Goal: Task Accomplishment & Management: Manage account settings

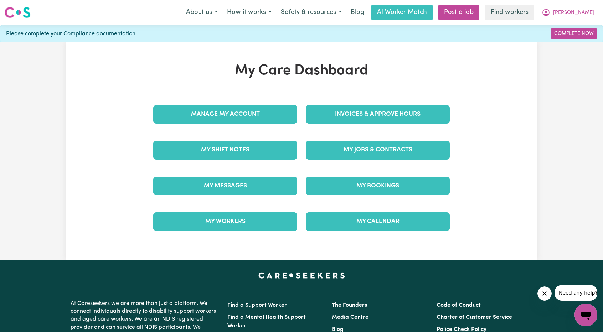
click at [380, 104] on div "Invoices & Approve Hours" at bounding box center [377, 115] width 152 height 36
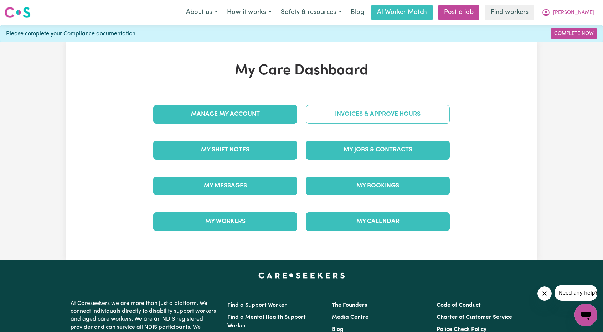
click at [378, 119] on link "Invoices & Approve Hours" at bounding box center [378, 114] width 144 height 19
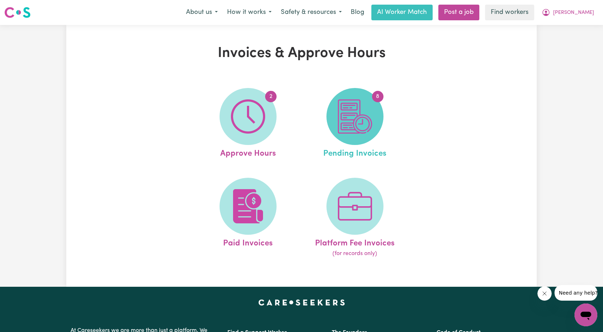
click at [364, 118] on img at bounding box center [355, 116] width 34 height 34
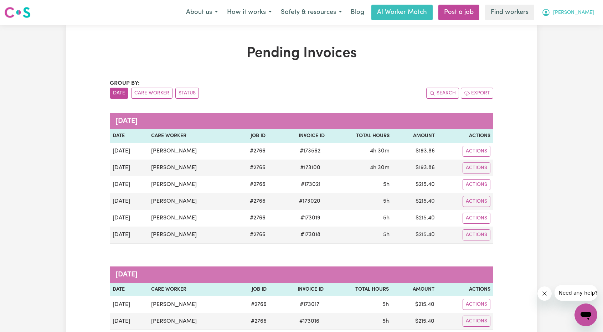
click at [582, 10] on span "[PERSON_NAME]" at bounding box center [573, 13] width 41 height 8
click at [573, 22] on link "My Dashboard" at bounding box center [570, 28] width 56 height 14
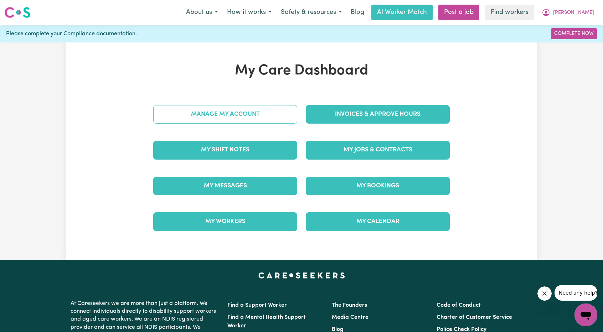
click at [275, 105] on link "Manage My Account" at bounding box center [225, 114] width 144 height 19
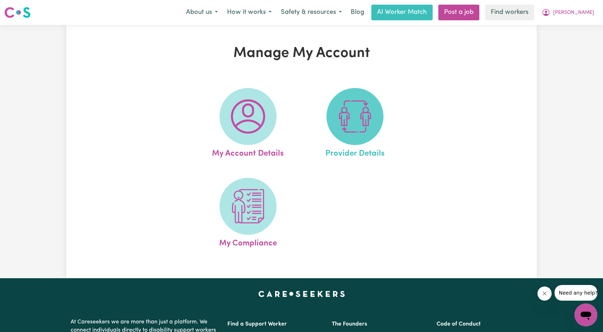
click at [348, 120] on img at bounding box center [355, 116] width 34 height 34
select select "AGED_HOME_CARE"
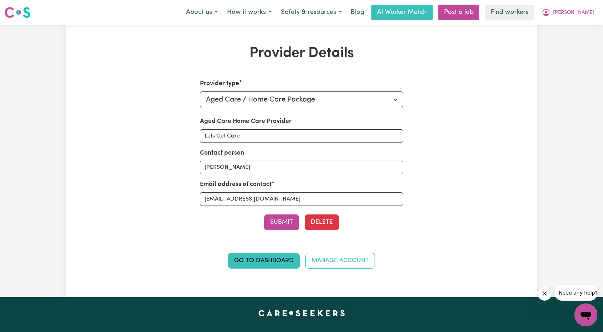
click at [466, 161] on div "Provider Details Provider type Select your provider type... Privately Aged Care…" at bounding box center [301, 161] width 470 height 232
click at [582, 12] on span "[PERSON_NAME]" at bounding box center [573, 13] width 41 height 8
click at [582, 32] on link "My Dashboard" at bounding box center [570, 28] width 56 height 14
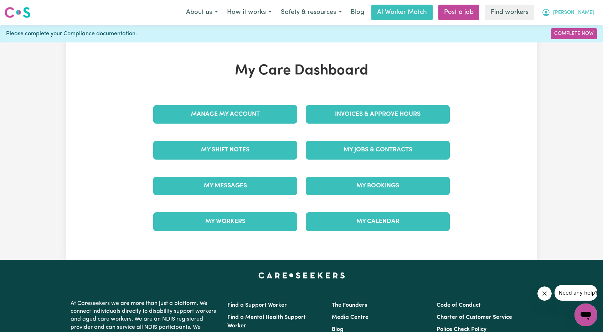
click at [588, 17] on button "[PERSON_NAME]" at bounding box center [568, 12] width 62 height 15
click at [576, 45] on link "Logout" at bounding box center [570, 41] width 56 height 14
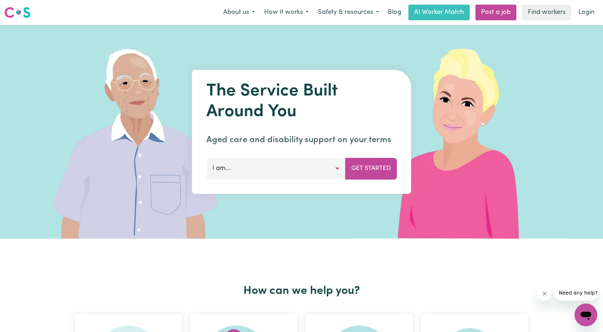
click at [586, 20] on div "Menu About us How it works Safety & resources Blog AI Worker Match Post a job F…" at bounding box center [301, 12] width 603 height 16
click at [580, 14] on link "Login" at bounding box center [586, 13] width 25 height 16
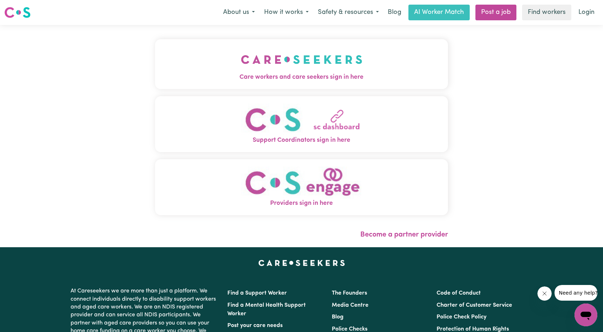
click at [279, 72] on img "Care workers and care seekers sign in here" at bounding box center [301, 59] width 121 height 26
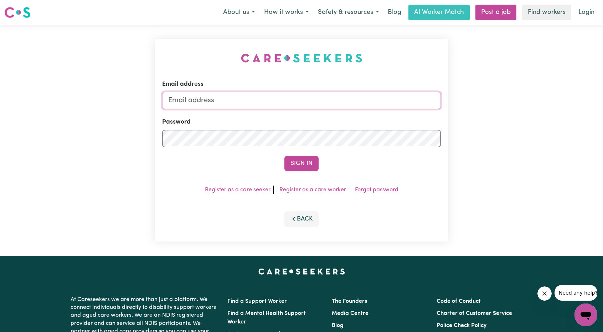
click at [228, 104] on input "Email address" at bounding box center [301, 100] width 279 height 17
drag, startPoint x: 269, startPoint y: 100, endPoint x: 337, endPoint y: 105, distance: 68.5
click at [335, 105] on input "[EMAIL_ADDRESS][PERSON_NAME][DOMAIN_NAME]" at bounding box center [301, 100] width 279 height 17
type input "superuser~[EMAIL_ADDRESS][DOMAIN_NAME]"
click at [290, 166] on button "Sign In" at bounding box center [301, 164] width 34 height 16
